Goal: Check status: Check status

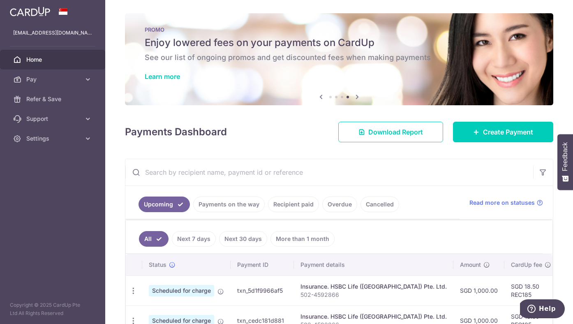
scroll to position [142, 0]
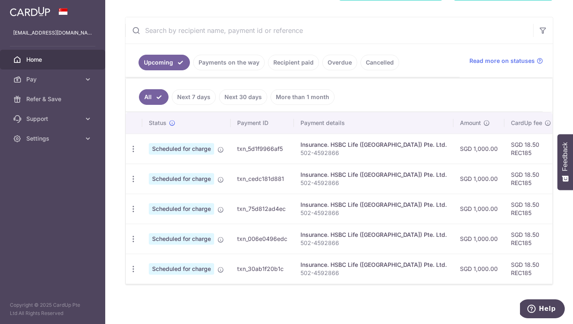
click at [388, 301] on div "× Pause Schedule Pause all future payments in this series Pause just this one p…" at bounding box center [338, 162] width 467 height 324
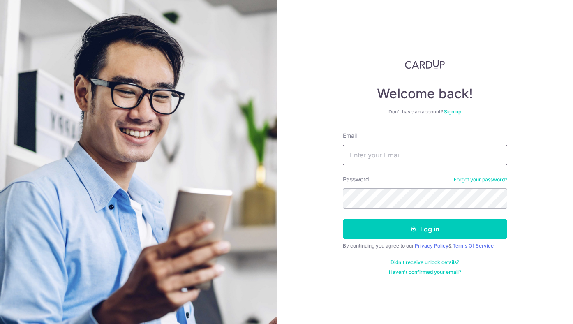
click at [395, 159] on input "Email" at bounding box center [425, 155] width 164 height 21
type input "[EMAIL_ADDRESS][DOMAIN_NAME]"
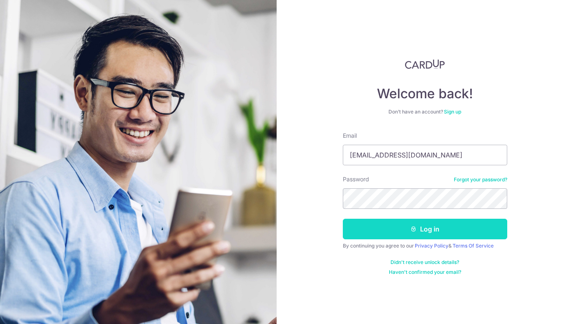
click at [413, 227] on icon "submit" at bounding box center [413, 228] width 7 height 7
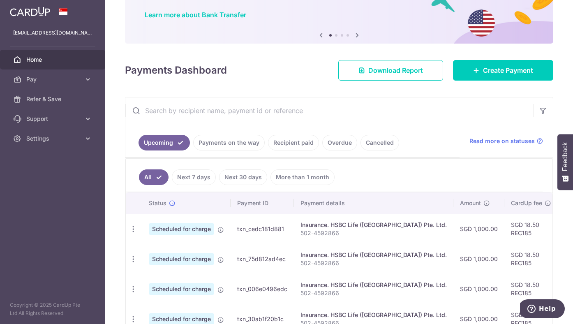
scroll to position [36, 0]
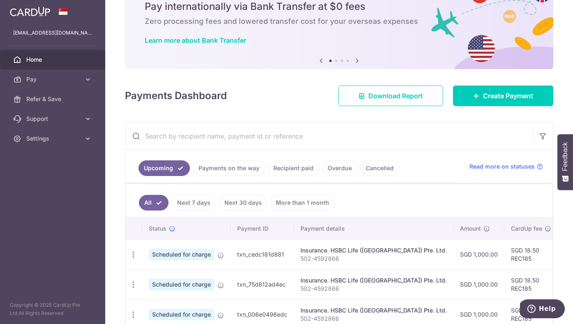
click at [225, 168] on link "Payments on the way" at bounding box center [228, 168] width 71 height 16
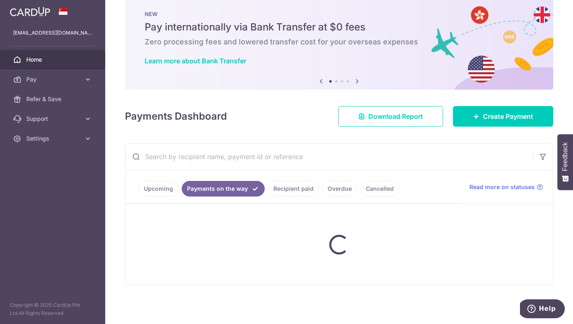
scroll to position [0, 0]
